Goal: Task Accomplishment & Management: Use online tool/utility

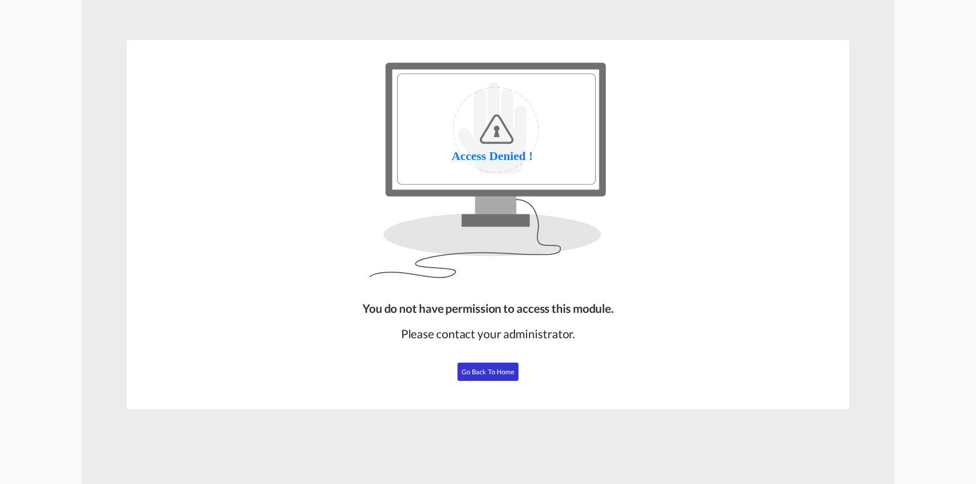
click at [484, 372] on span "Go Back to Home" at bounding box center [488, 372] width 53 height 8
